Goal: Information Seeking & Learning: Learn about a topic

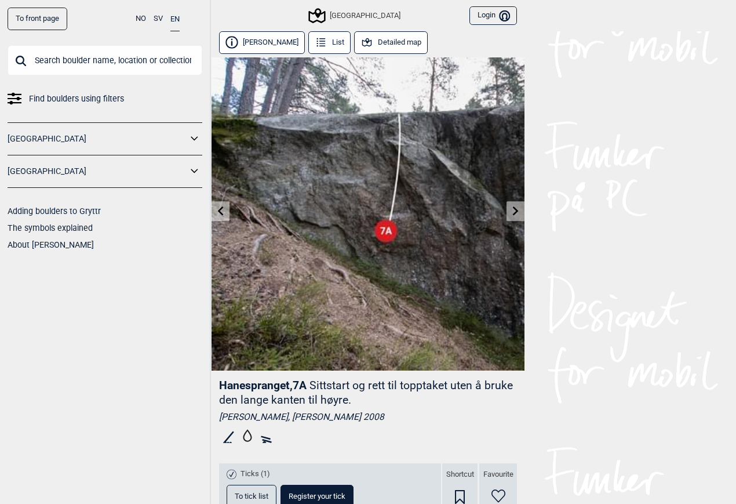
click at [377, 41] on button "Detailed map" at bounding box center [391, 42] width 74 height 23
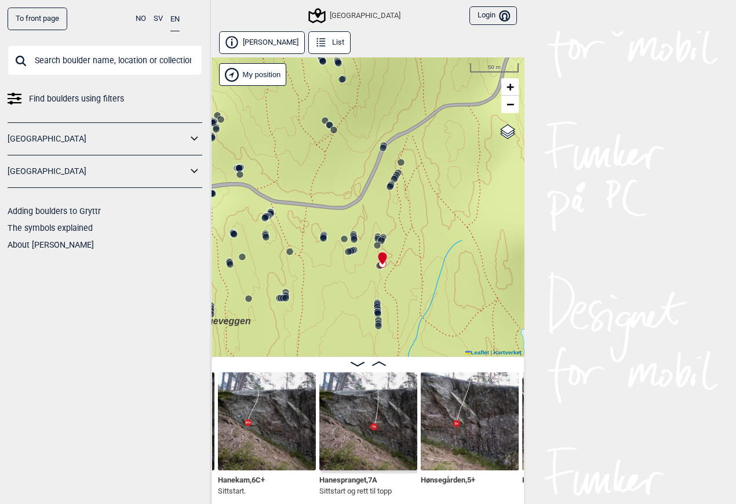
scroll to position [6, 0]
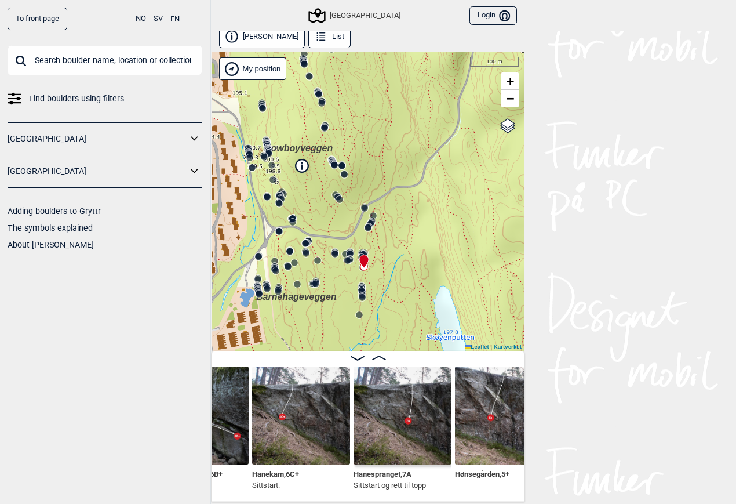
scroll to position [0, 29737]
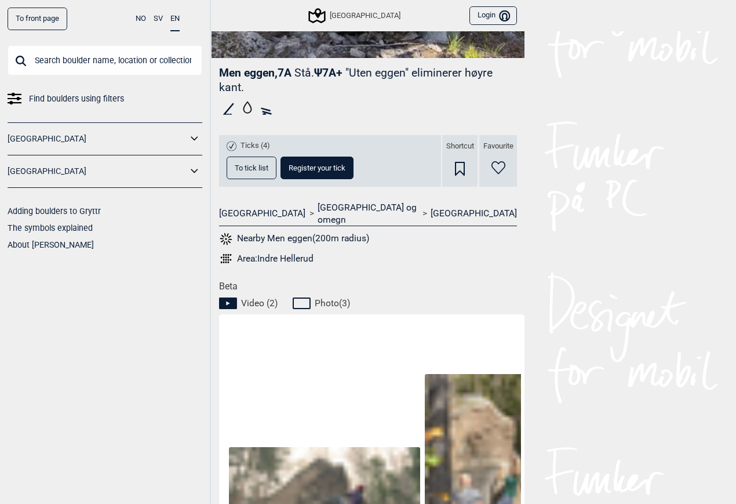
scroll to position [584, 0]
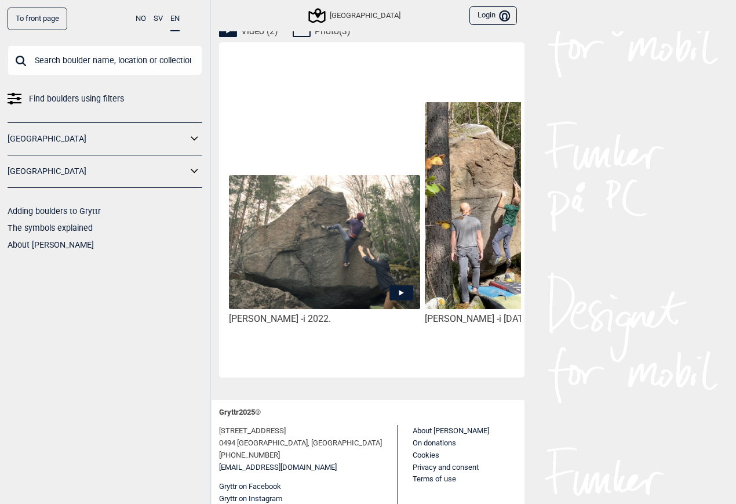
click at [394, 271] on img at bounding box center [324, 242] width 191 height 135
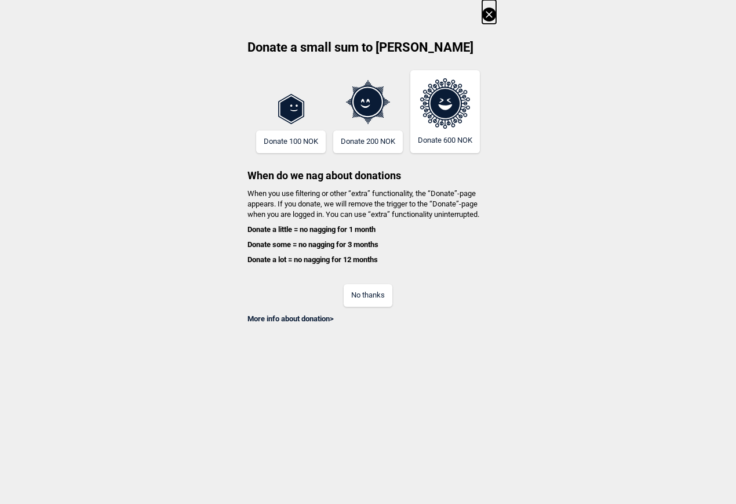
click at [362, 307] on div "More info about donation >" at bounding box center [368, 315] width 256 height 17
click at [365, 299] on button "No thanks" at bounding box center [368, 295] width 49 height 23
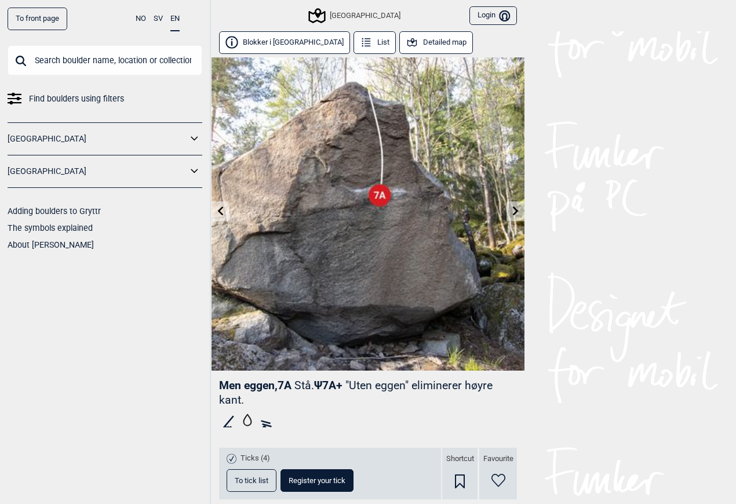
click at [521, 219] on link at bounding box center [516, 211] width 18 height 19
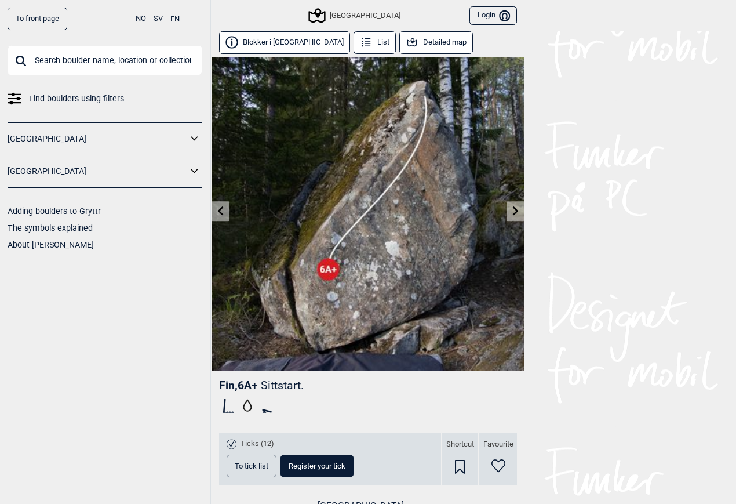
click at [228, 213] on link at bounding box center [221, 211] width 18 height 19
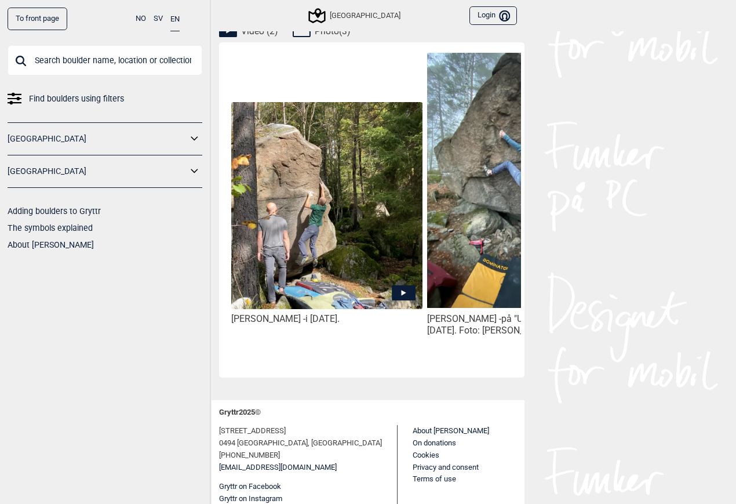
scroll to position [0, 194]
click at [383, 270] on img at bounding box center [326, 206] width 191 height 208
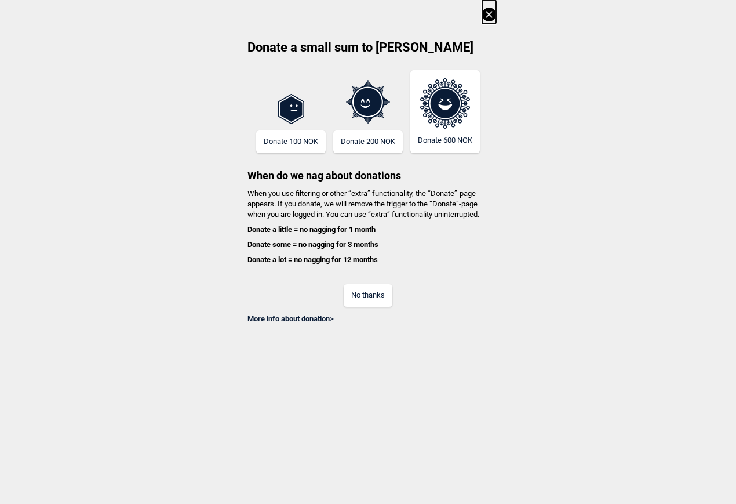
click at [381, 287] on button "No thanks" at bounding box center [368, 295] width 49 height 23
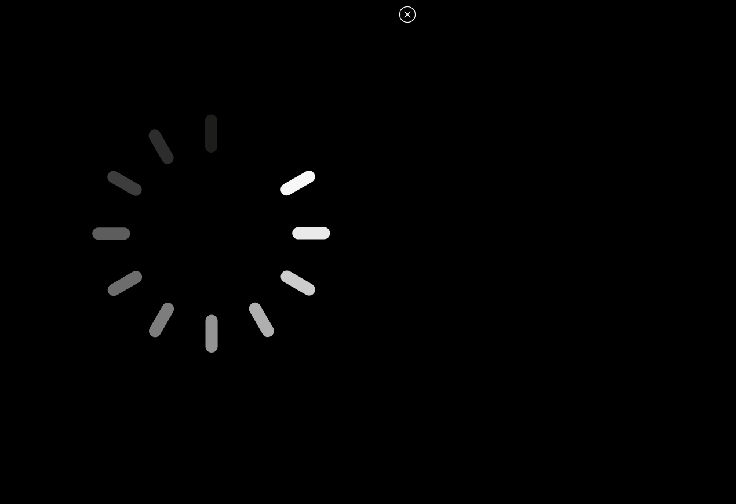
click at [198, 227] on icon at bounding box center [211, 232] width 407 height 407
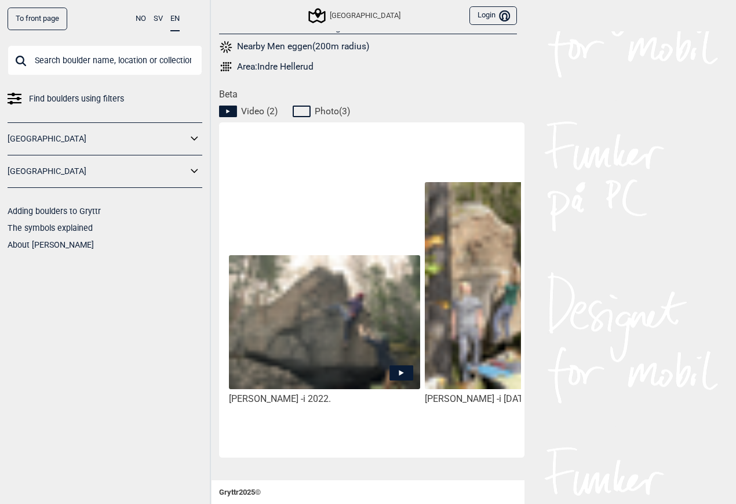
scroll to position [505, 0]
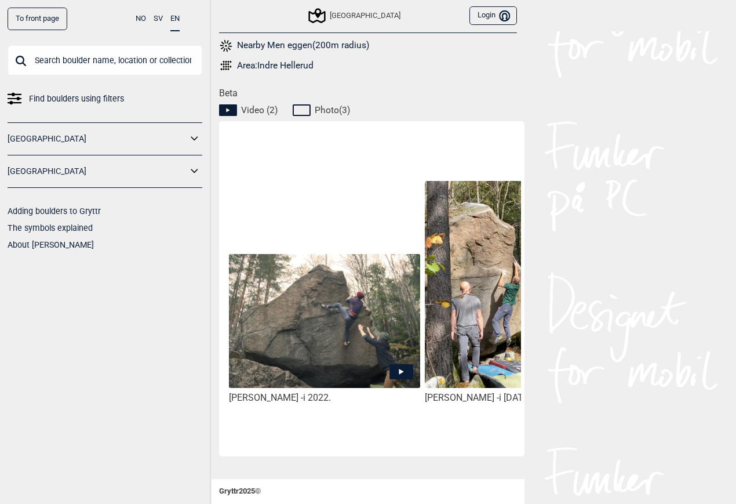
click at [373, 347] on img at bounding box center [324, 321] width 191 height 135
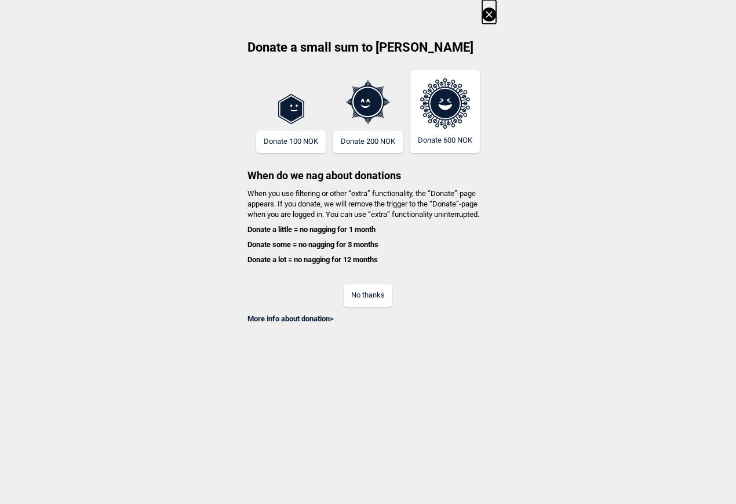
click at [370, 290] on button "No thanks" at bounding box center [368, 295] width 49 height 23
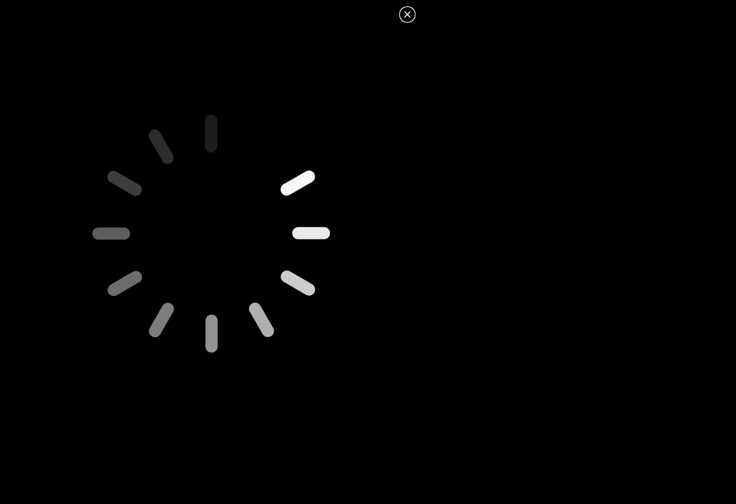
click at [207, 233] on icon at bounding box center [209, 234] width 513 height 513
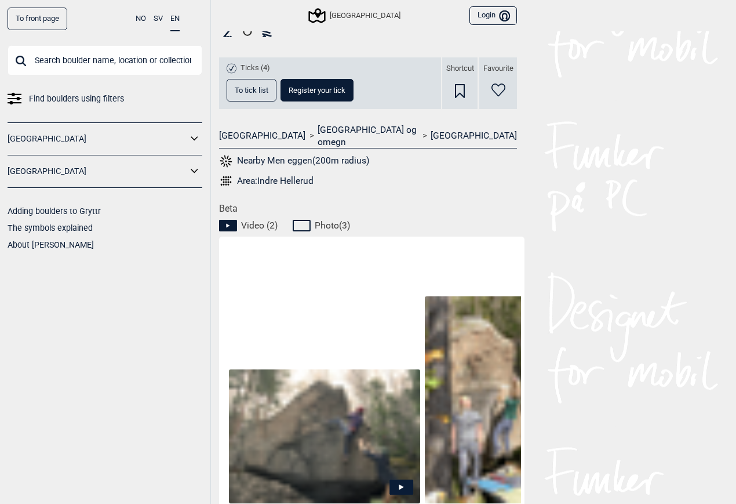
scroll to position [584, 0]
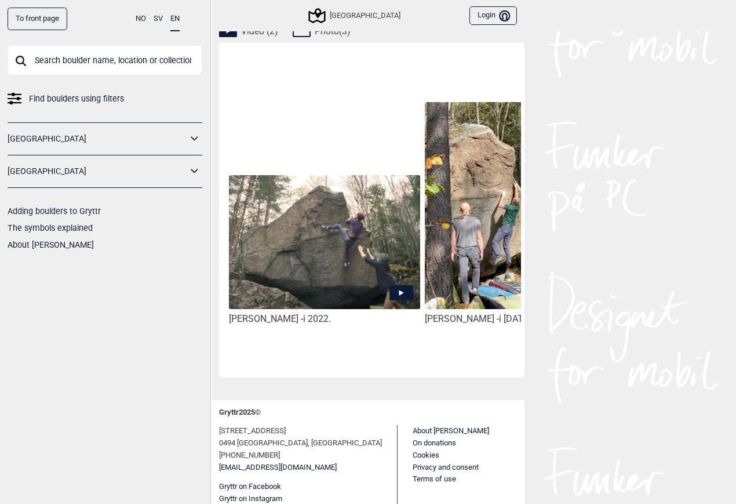
click at [257, 313] on div "[PERSON_NAME] - i 2022." at bounding box center [324, 319] width 191 height 12
click at [285, 293] on img at bounding box center [324, 242] width 191 height 135
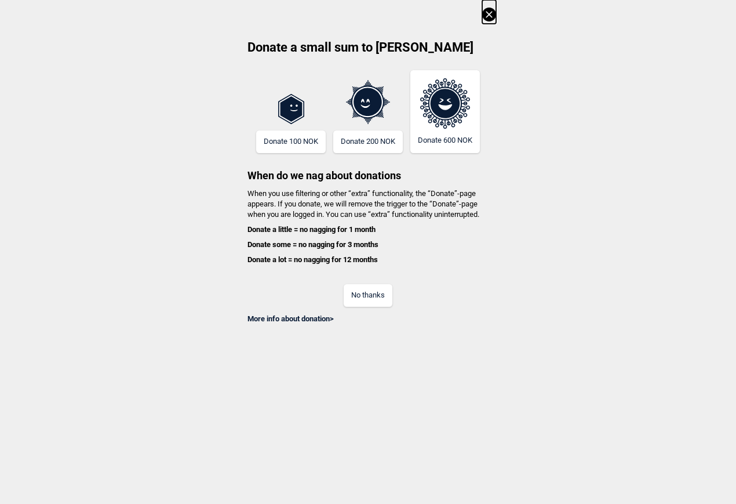
click at [381, 289] on button "No thanks" at bounding box center [368, 295] width 49 height 23
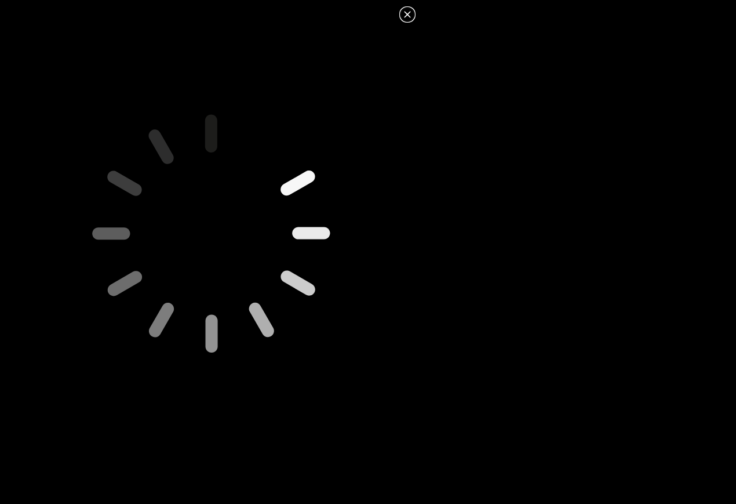
click at [78, 308] on icon at bounding box center [211, 232] width 447 height 447
click at [211, 209] on icon at bounding box center [211, 232] width 407 height 407
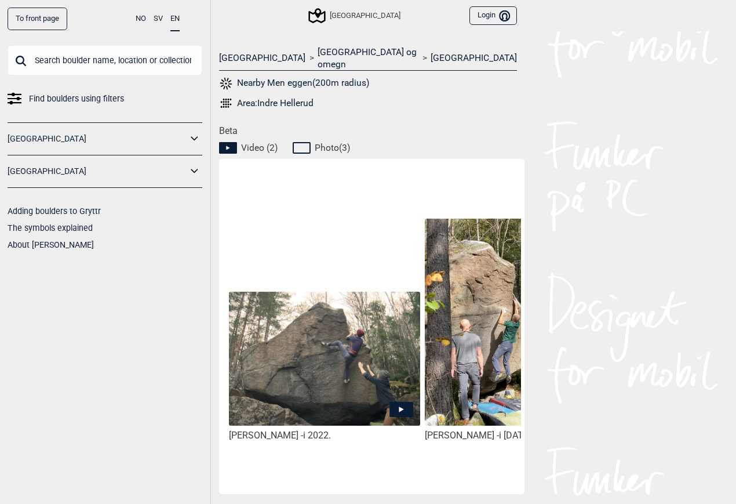
click at [346, 358] on img at bounding box center [324, 359] width 191 height 135
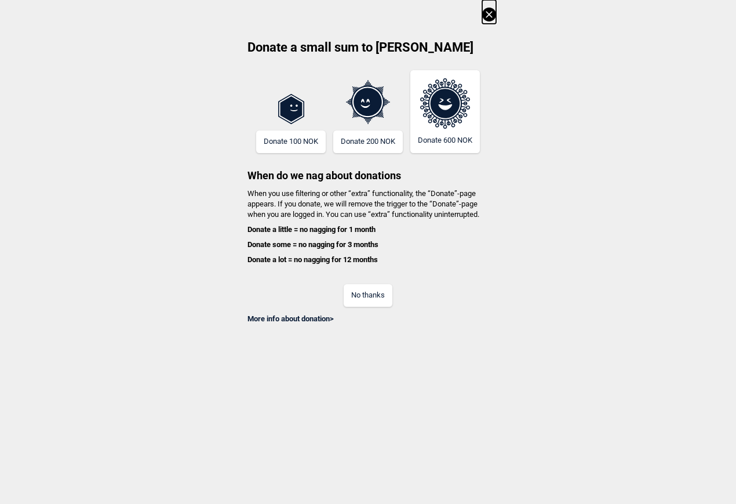
click at [374, 300] on button "No thanks" at bounding box center [368, 295] width 49 height 23
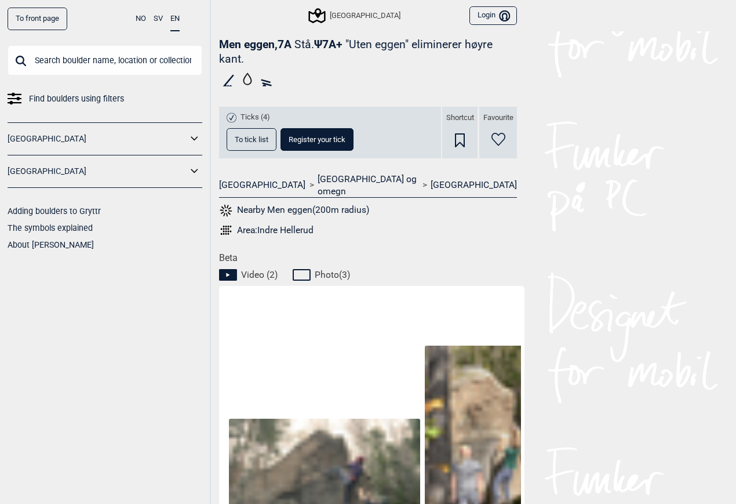
scroll to position [348, 0]
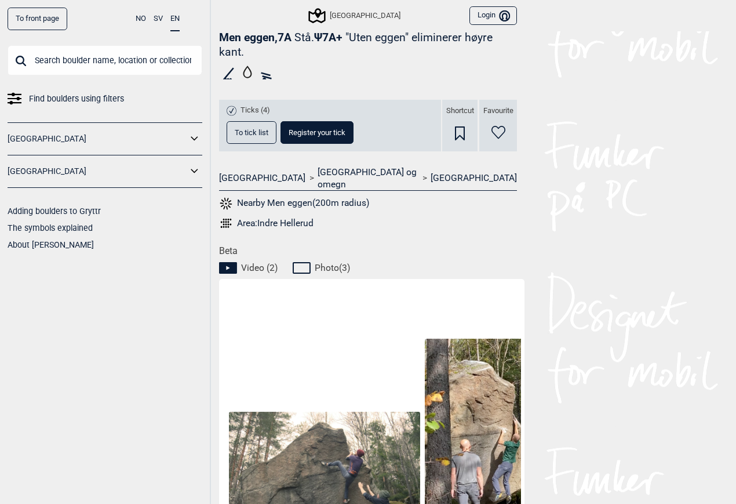
click at [312, 261] on icon at bounding box center [304, 268] width 22 height 14
click at [308, 262] on icon at bounding box center [302, 268] width 18 height 12
click at [305, 261] on icon at bounding box center [304, 268] width 22 height 14
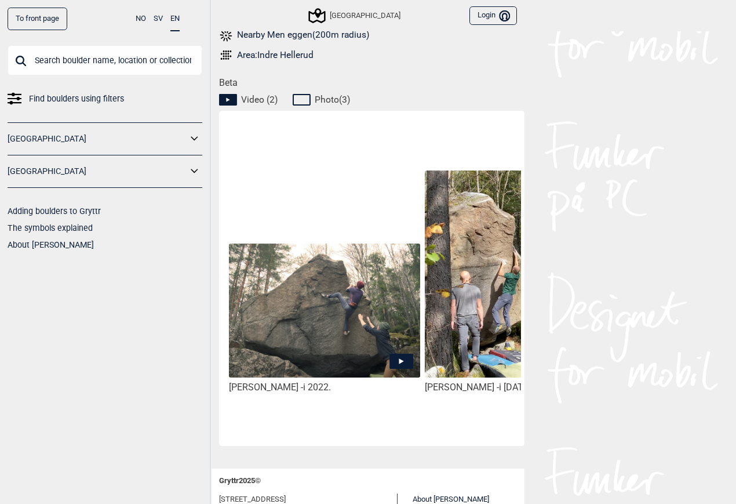
click at [470, 318] on img at bounding box center [520, 274] width 191 height 208
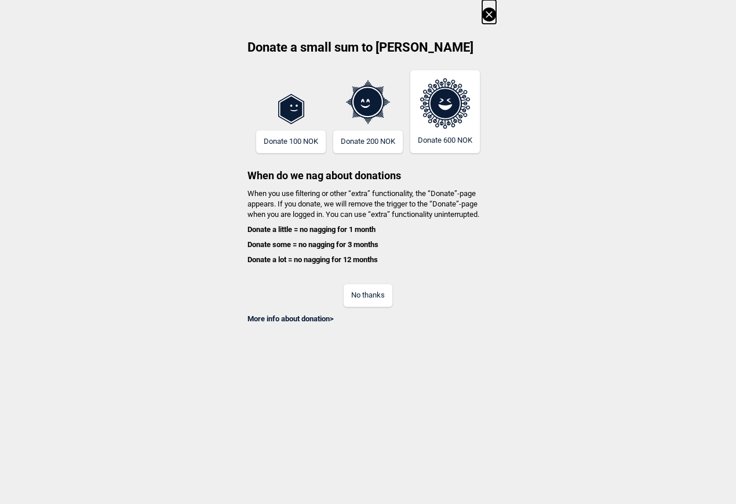
click at [373, 295] on button "No thanks" at bounding box center [368, 295] width 49 height 23
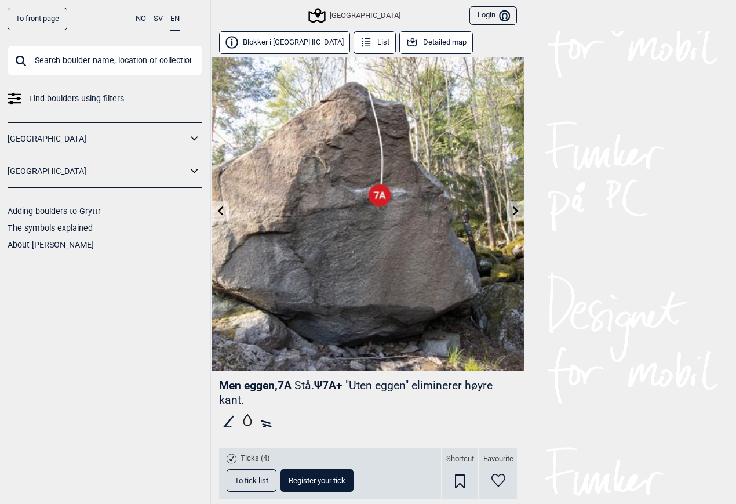
click at [519, 206] on link at bounding box center [516, 211] width 18 height 19
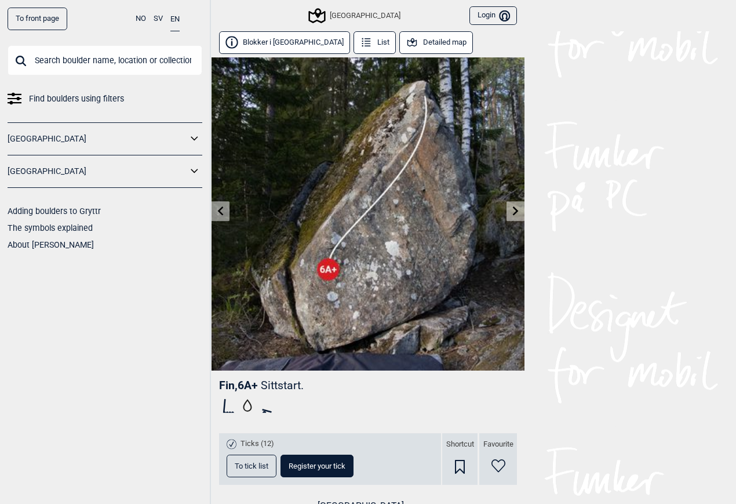
click at [519, 206] on link at bounding box center [516, 211] width 18 height 19
